Goal: Task Accomplishment & Management: Use online tool/utility

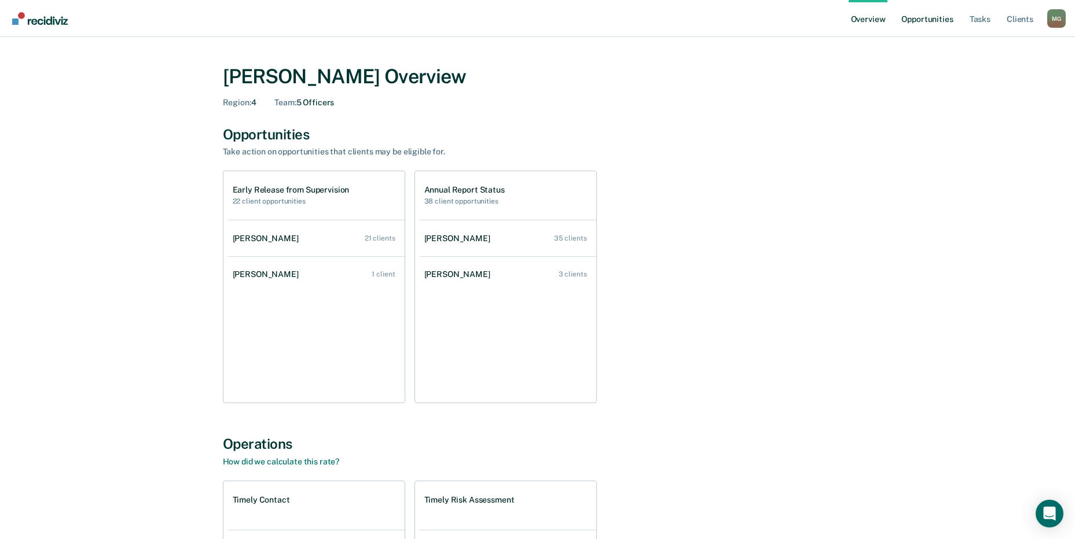
click at [922, 17] on link "Opportunities" at bounding box center [927, 18] width 56 height 37
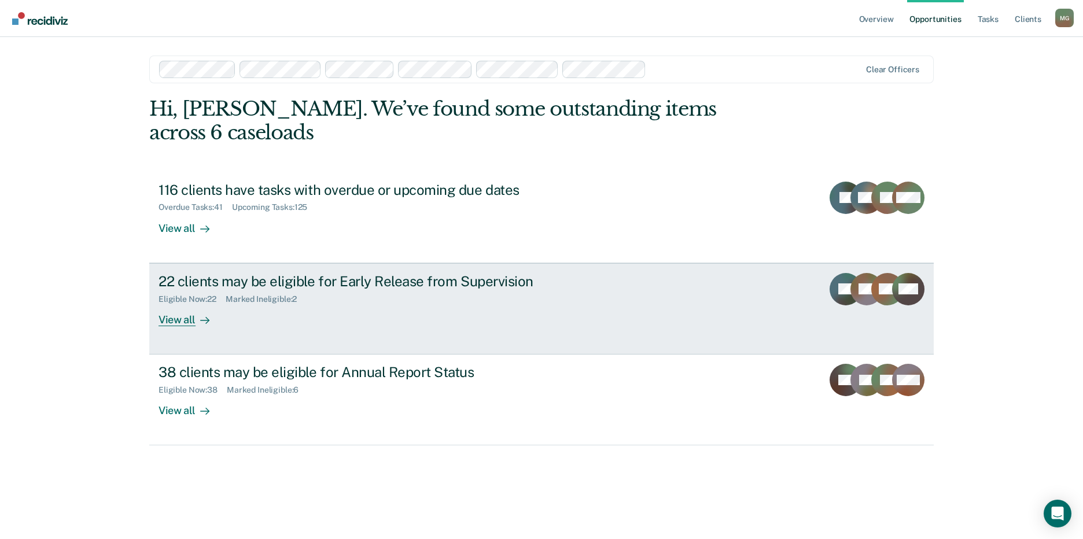
click at [191, 295] on div "Eligible Now : 22" at bounding box center [192, 300] width 67 height 10
